Goal: Find specific page/section: Find specific page/section

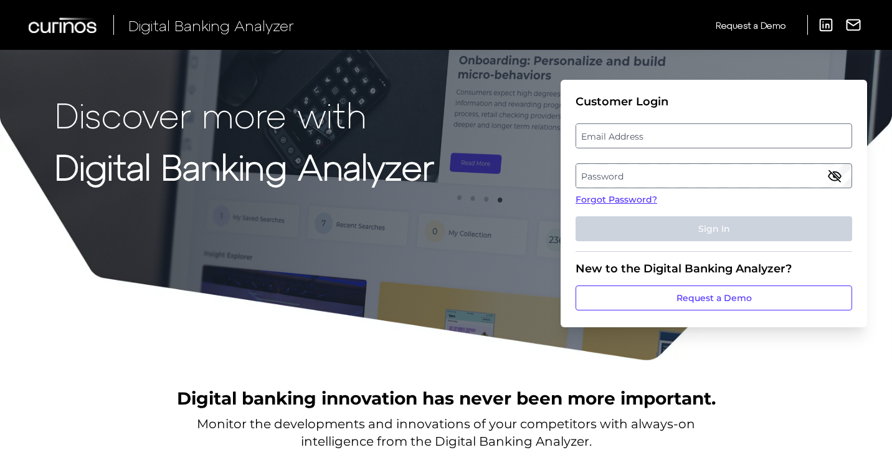
click at [700, 145] on label "Email Address" at bounding box center [713, 136] width 275 height 22
click at [700, 145] on input "email" at bounding box center [714, 135] width 277 height 25
click at [685, 137] on input "Email Address" at bounding box center [714, 135] width 277 height 25
type input "[EMAIL_ADDRESS][DOMAIN_NAME]"
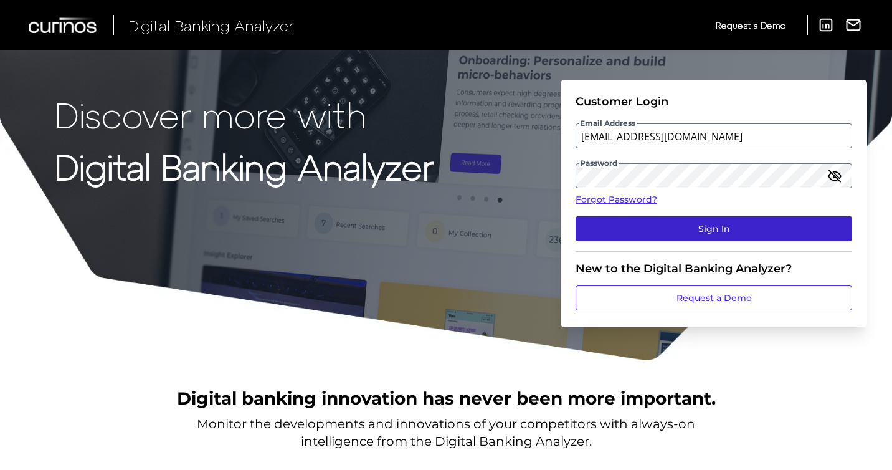
click at [692, 231] on button "Sign In" at bounding box center [714, 228] width 277 height 25
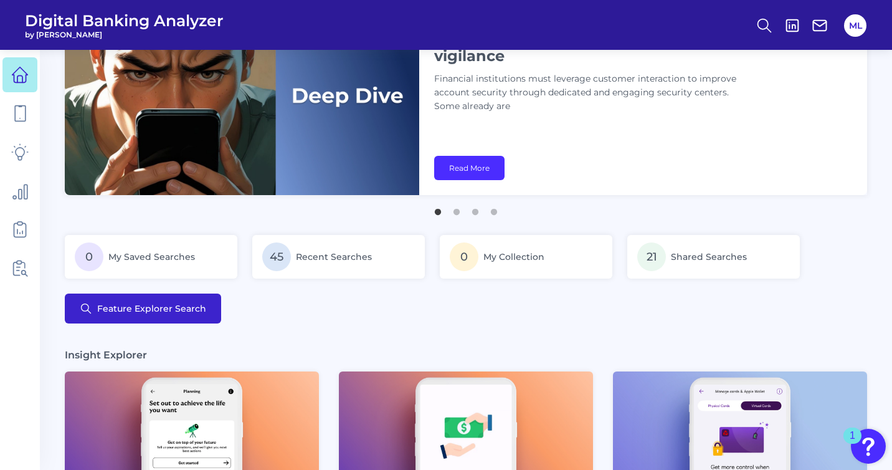
scroll to position [70, 0]
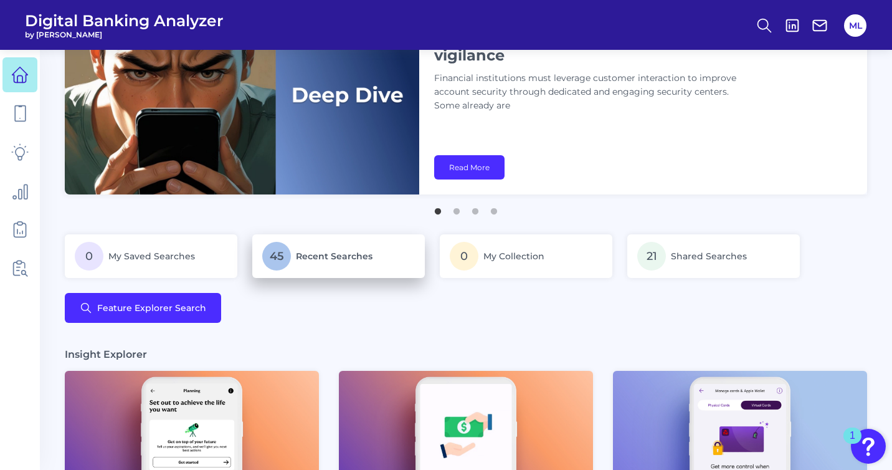
click at [294, 261] on p "45 Recent Searches" at bounding box center [338, 256] width 153 height 29
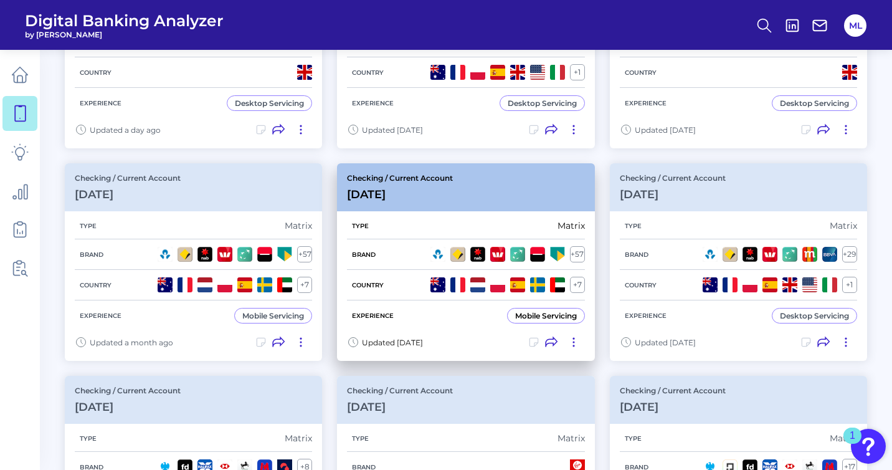
scroll to position [247, 0]
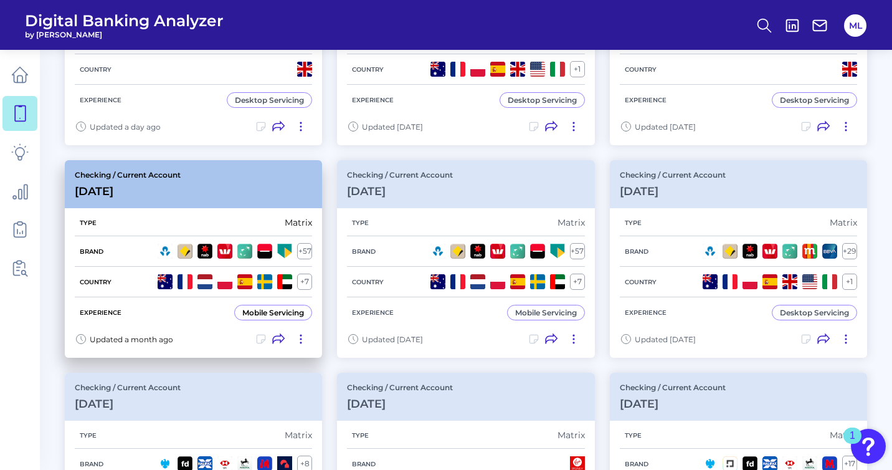
click at [228, 190] on div "Checking / Current Account [DATE]" at bounding box center [193, 184] width 257 height 48
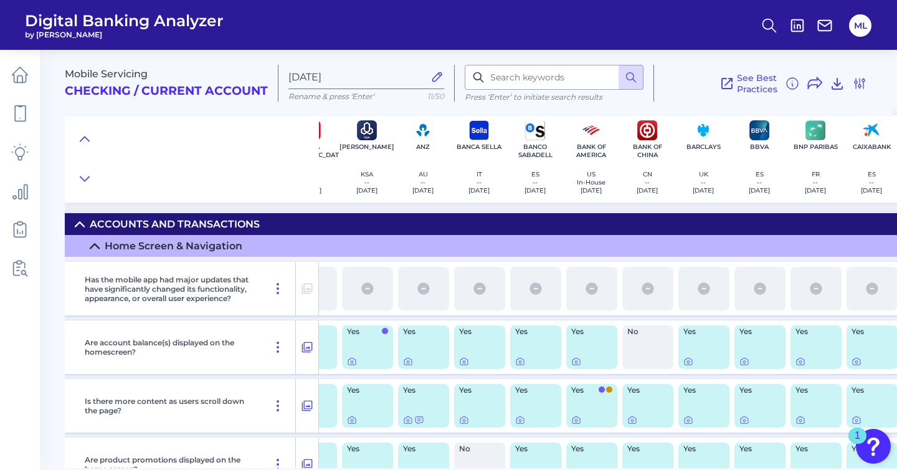
scroll to position [42, 92]
